Goal: Find specific page/section: Find specific page/section

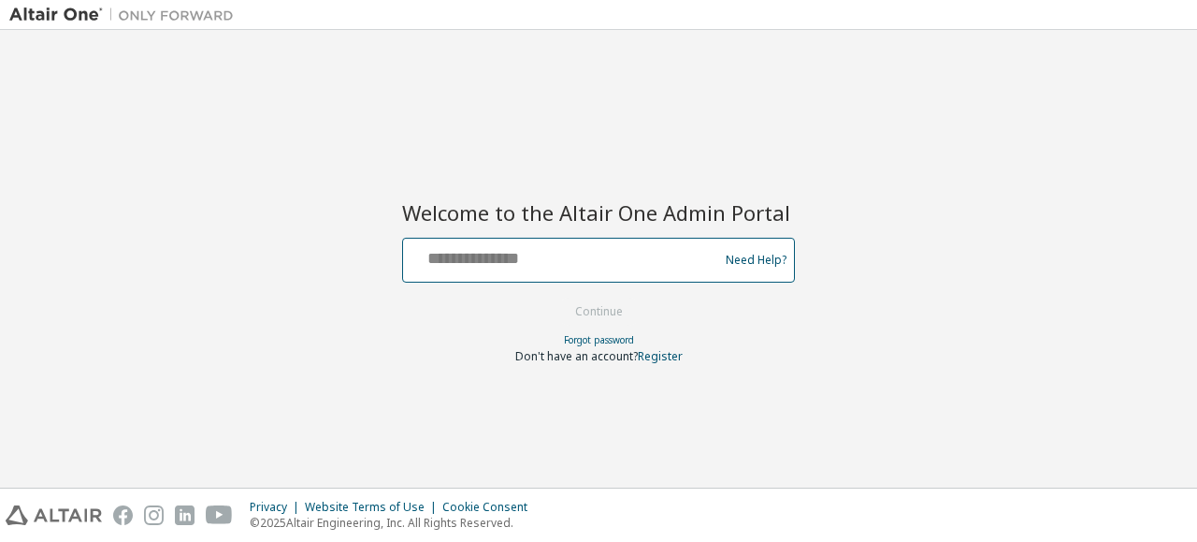
click at [492, 252] on input "text" at bounding box center [564, 255] width 306 height 27
type input "**********"
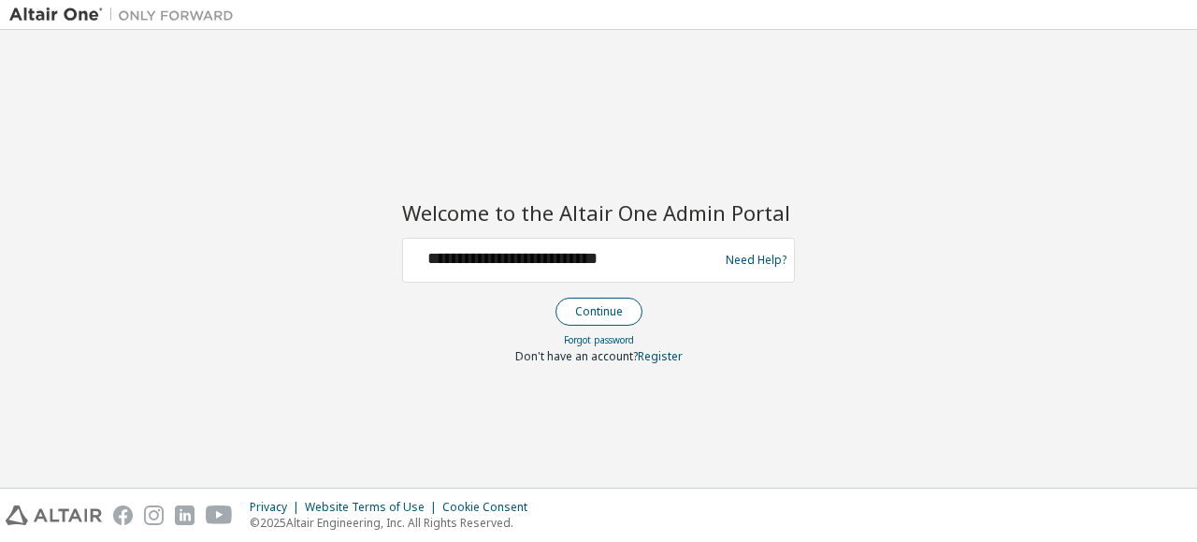
click at [610, 311] on button "Continue" at bounding box center [599, 311] width 87 height 28
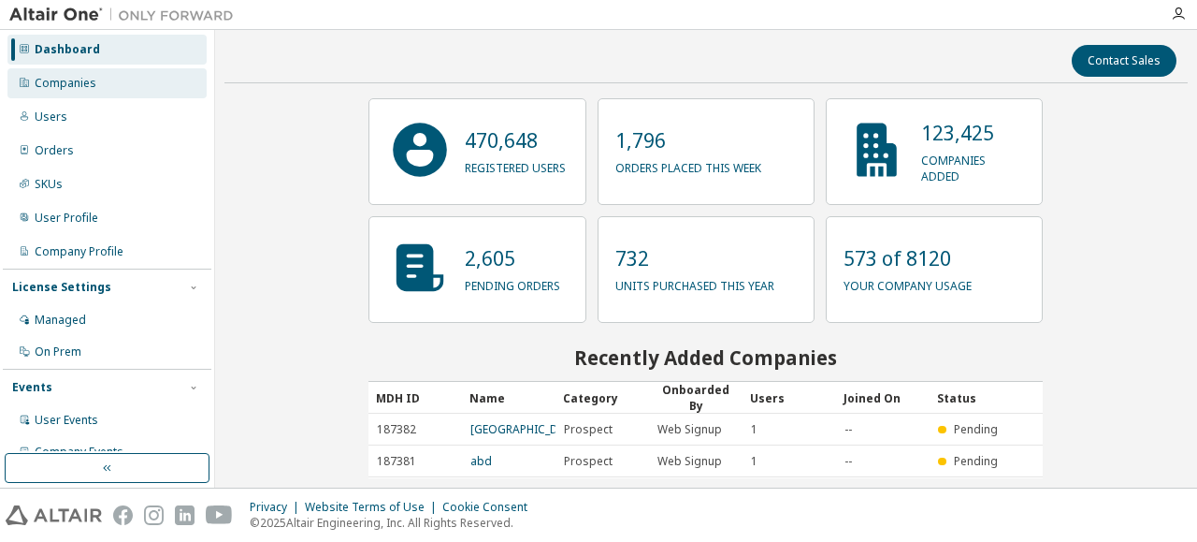
click at [81, 91] on div "Companies" at bounding box center [106, 83] width 199 height 30
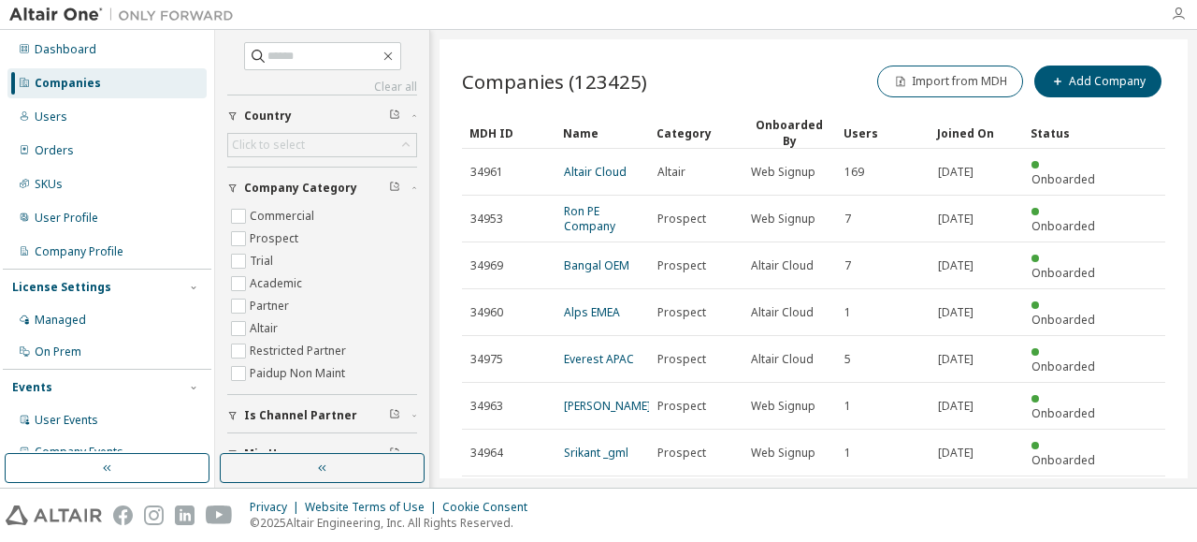
click at [1171, 12] on icon "button" at bounding box center [1178, 14] width 15 height 15
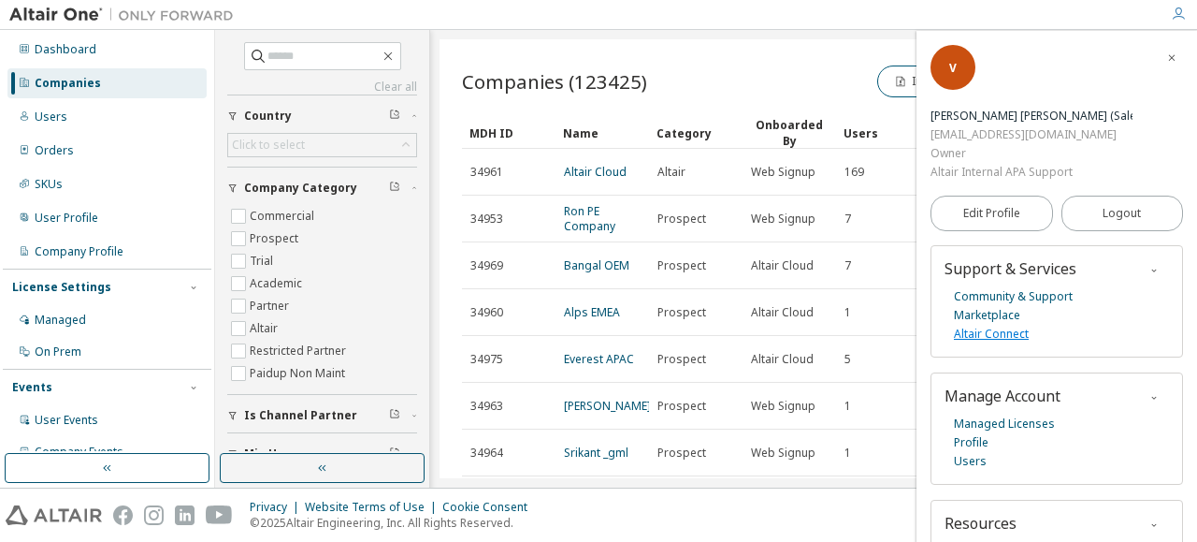
click at [1003, 325] on link "Altair Connect" at bounding box center [991, 334] width 75 height 19
